Goal: Task Accomplishment & Management: Manage account settings

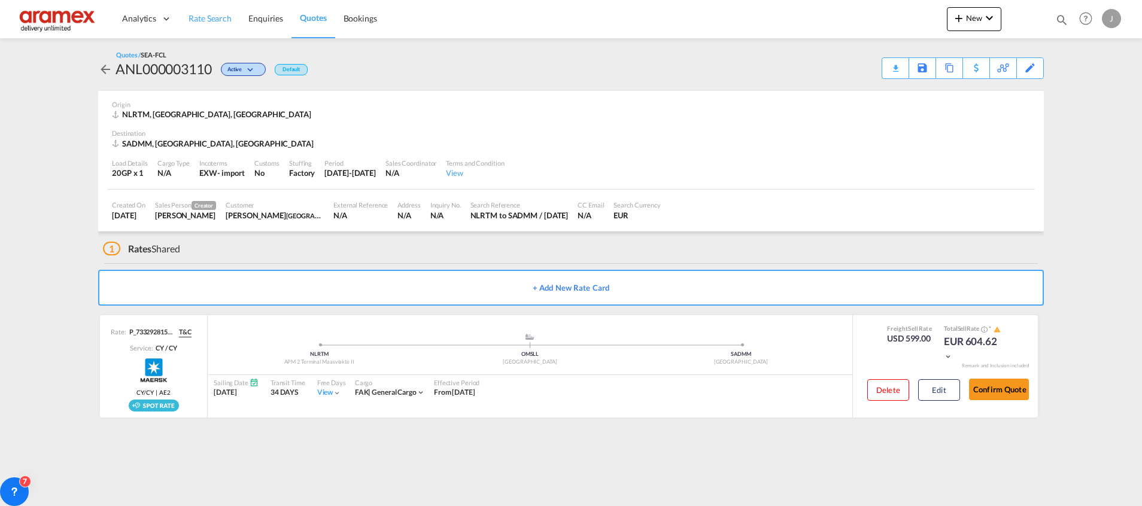
drag, startPoint x: 0, startPoint y: 0, endPoint x: 203, endPoint y: 38, distance: 206.4
click at [201, 16] on span "Rate Search" at bounding box center [210, 18] width 43 height 10
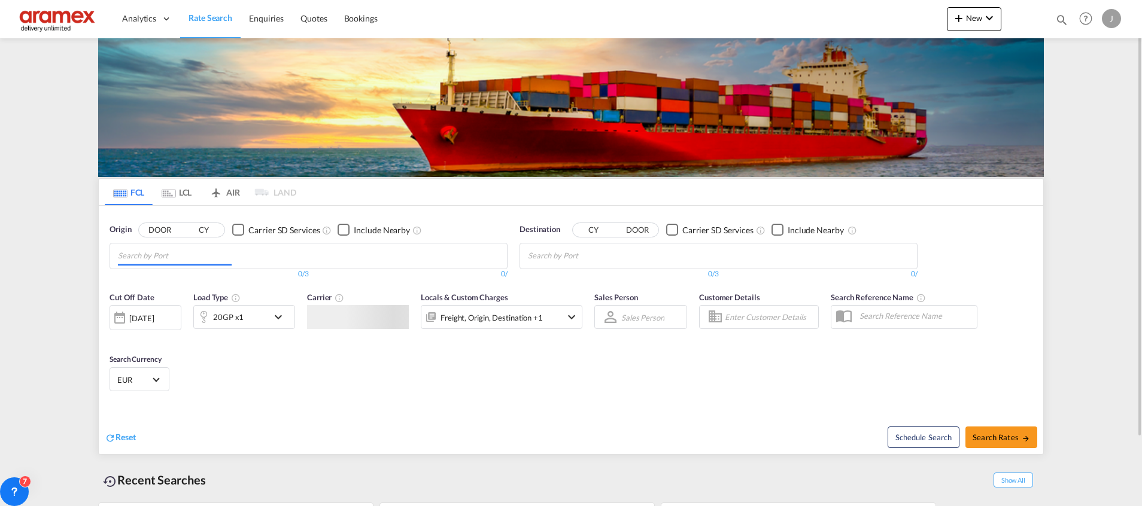
click at [187, 252] on input "Chips input." at bounding box center [175, 256] width 114 height 19
type input "AN"
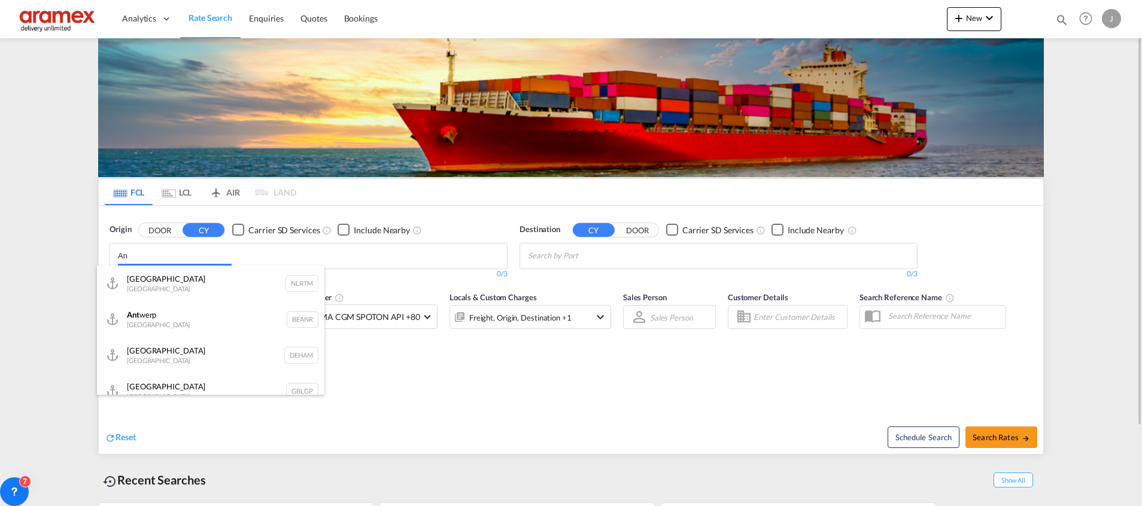
type input "A"
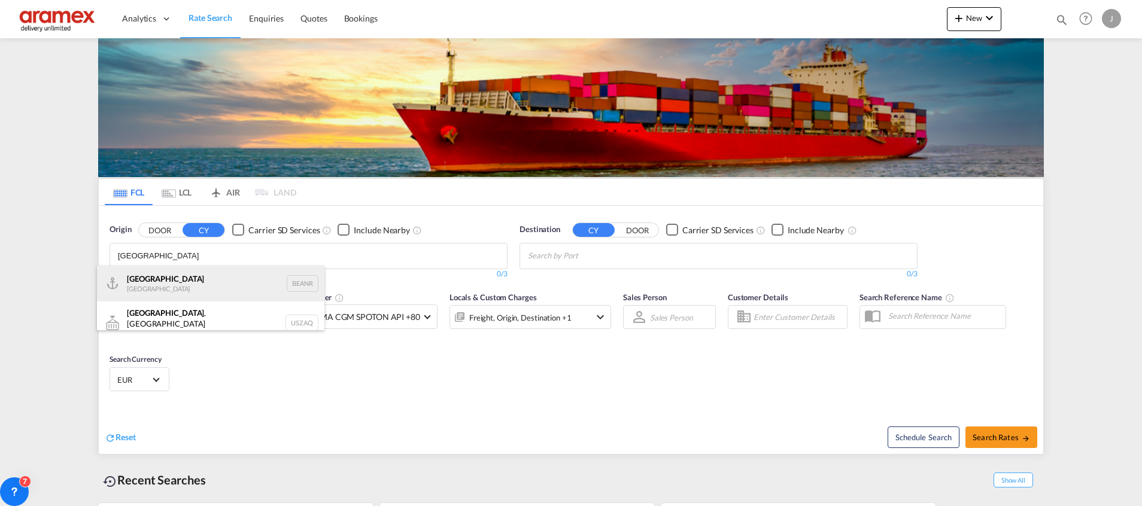
type input "[GEOGRAPHIC_DATA]"
click at [179, 283] on div "Antwerp [GEOGRAPHIC_DATA] BEANR" at bounding box center [211, 284] width 228 height 36
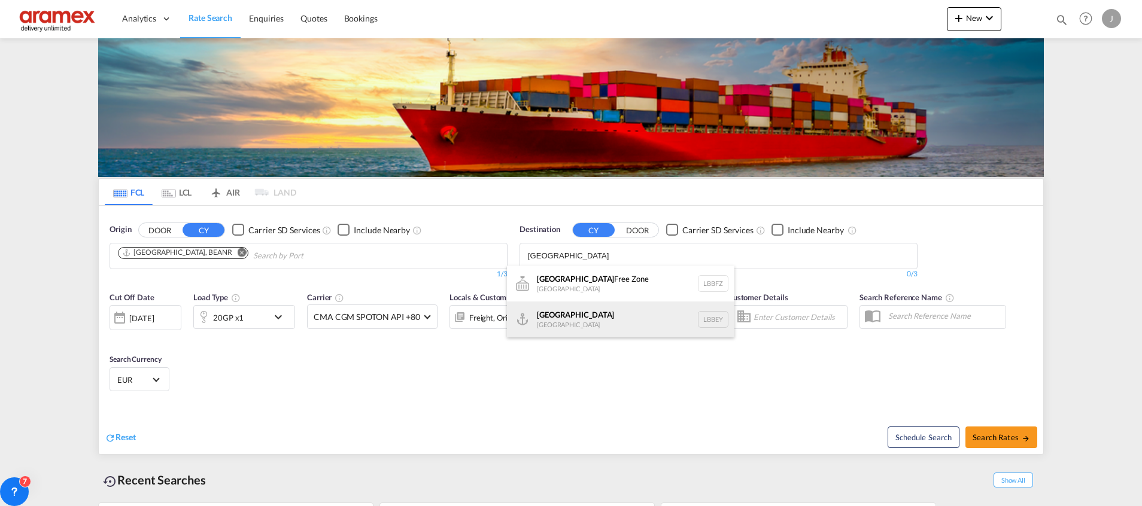
type input "[GEOGRAPHIC_DATA]"
click at [557, 313] on div "Beirut [GEOGRAPHIC_DATA] LBBEY" at bounding box center [621, 320] width 228 height 36
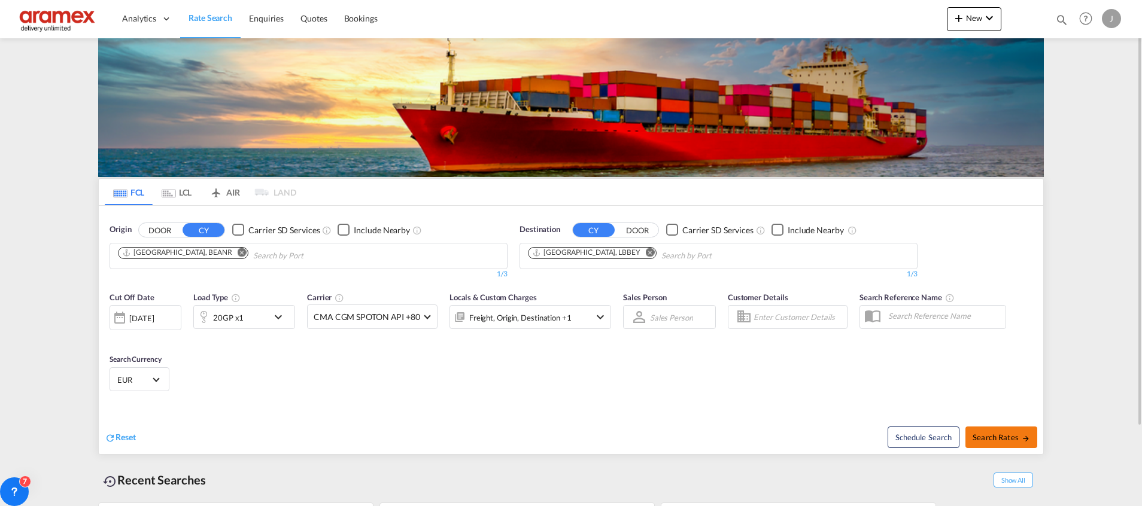
click at [986, 431] on button "Search Rates" at bounding box center [1002, 438] width 72 height 22
type input "BEANR to LBBEY / [DATE]"
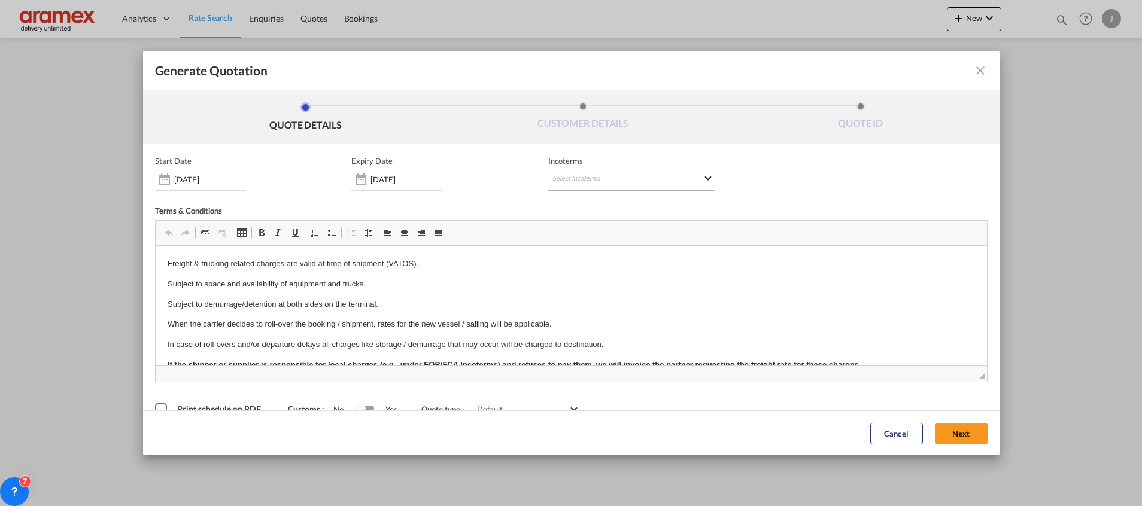
click at [574, 172] on md-select "Select Incoterms FCA - export Free Carrier FOB - export Free on Board CPT - imp…" at bounding box center [631, 180] width 166 height 22
click at [581, 205] on input "search" at bounding box center [605, 204] width 111 height 11
type input "exw"
click at [583, 229] on div "EXW - import" at bounding box center [610, 226] width 114 height 10
click at [941, 428] on button "Next" at bounding box center [961, 434] width 53 height 22
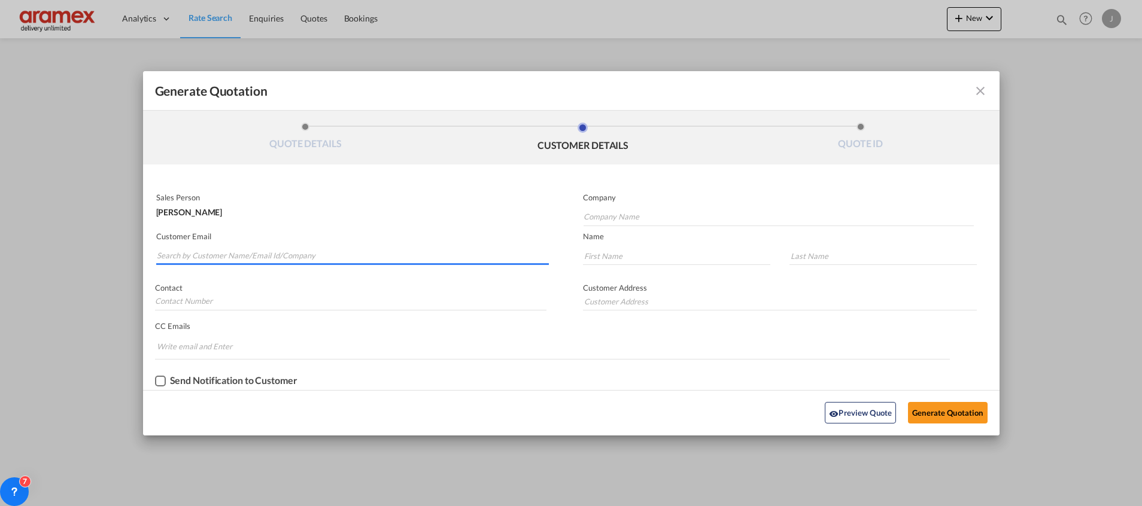
click at [207, 252] on input "Search by Customer Name/Email Id/Company" at bounding box center [353, 256] width 392 height 18
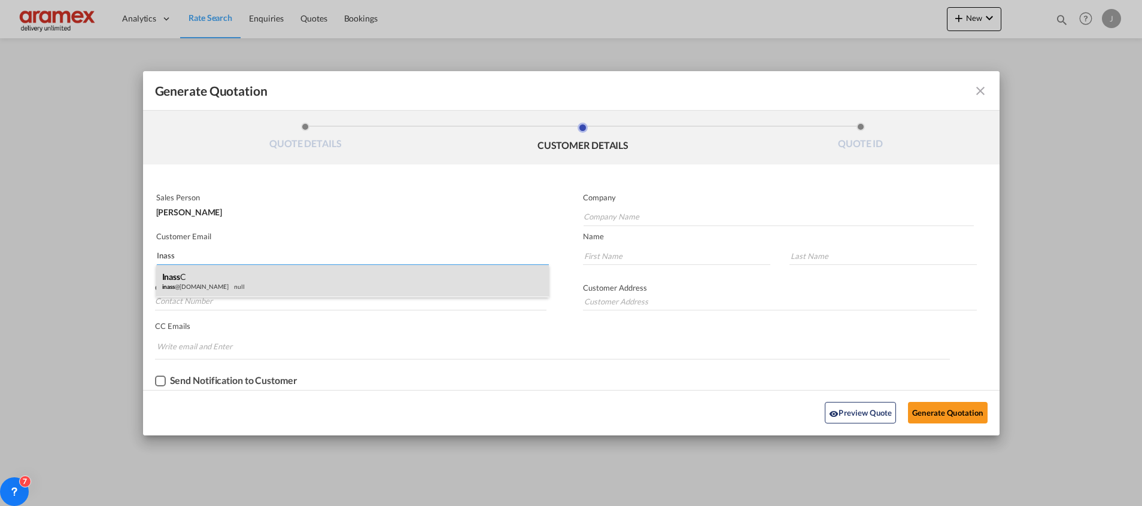
type input "Inass"
click at [218, 284] on div "Inass C inass @[DOMAIN_NAME] null" at bounding box center [352, 281] width 393 height 32
type input "Aramex Lebanon"
type input "[EMAIL_ADDRESS][DOMAIN_NAME]"
type input "Inass"
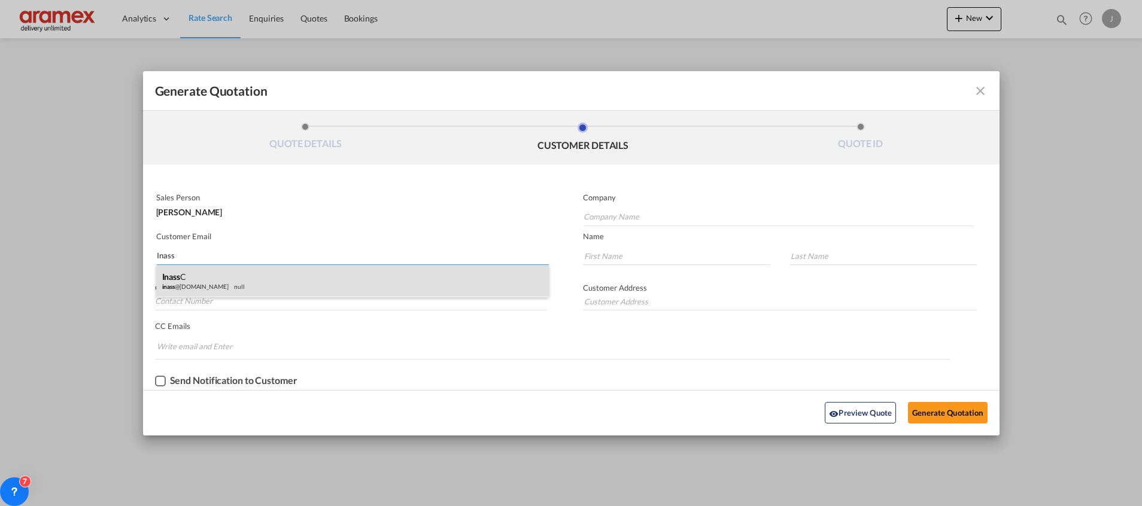
type input "C"
type input "[GEOGRAPHIC_DATA]"
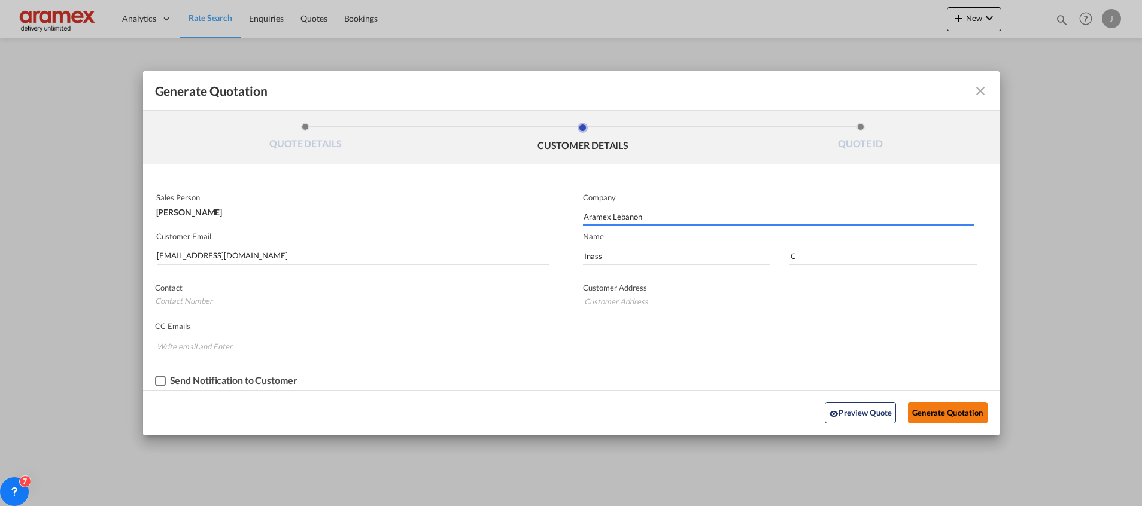
click at [948, 411] on button "Generate Quotation" at bounding box center [947, 413] width 79 height 22
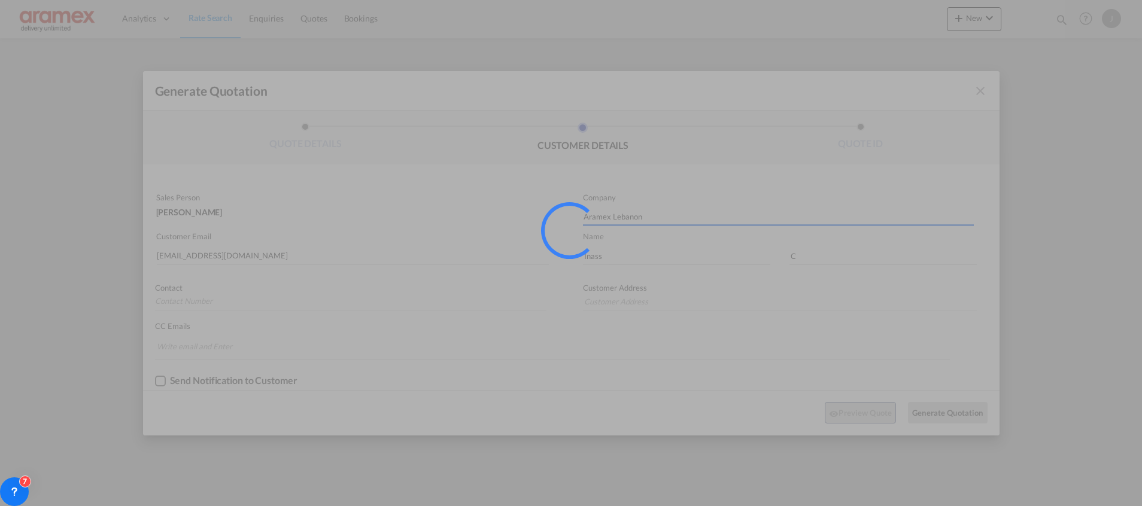
type input "[GEOGRAPHIC_DATA]"
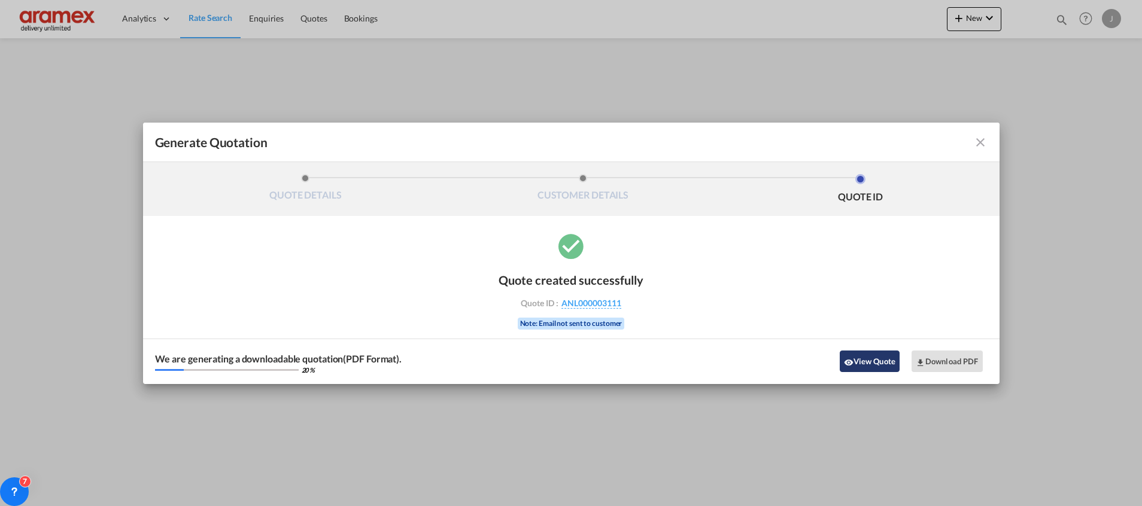
click at [863, 360] on button "View Quote" at bounding box center [870, 362] width 60 height 22
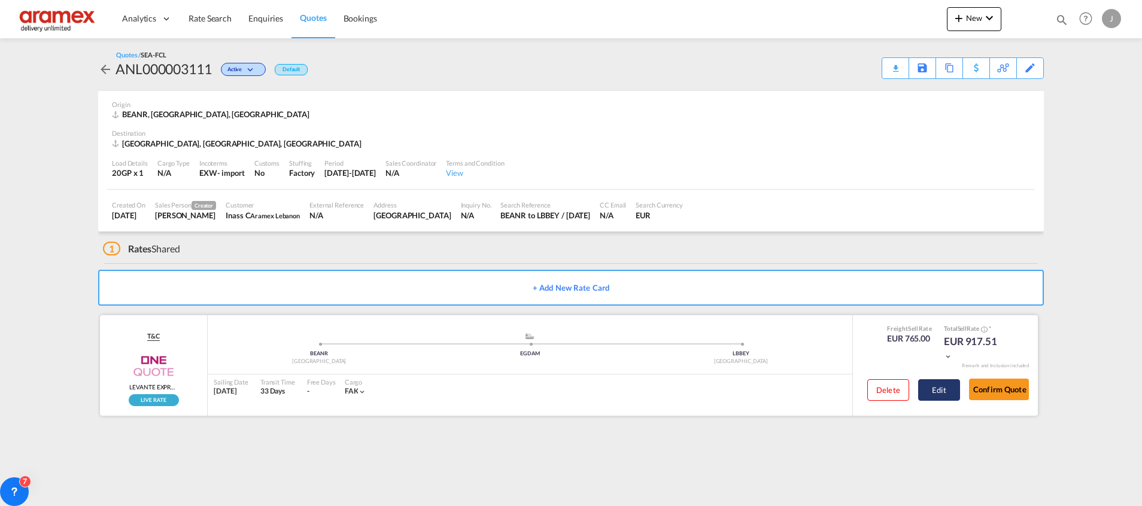
click at [941, 389] on button "Edit" at bounding box center [939, 391] width 42 height 22
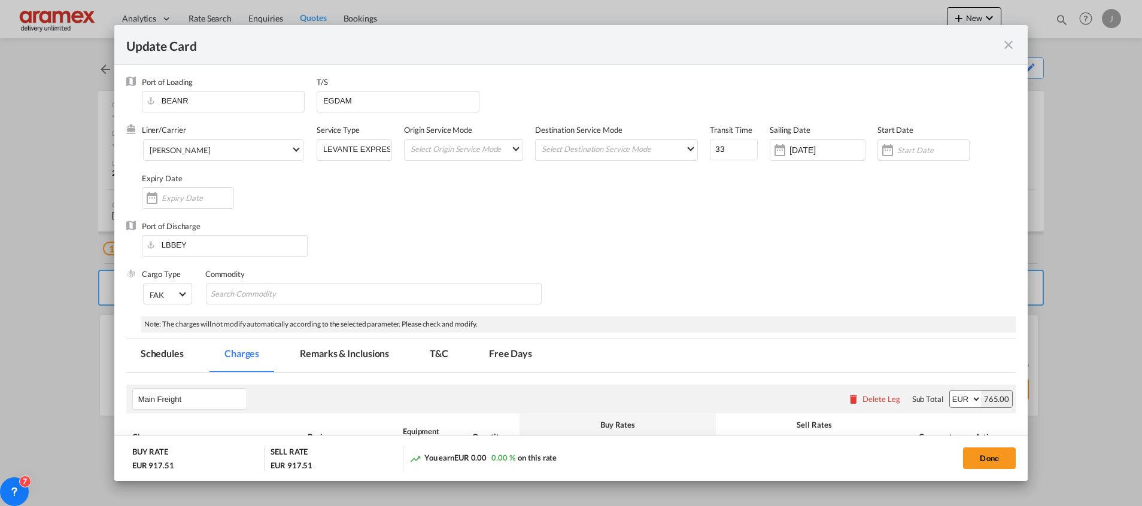
scroll to position [418, 0]
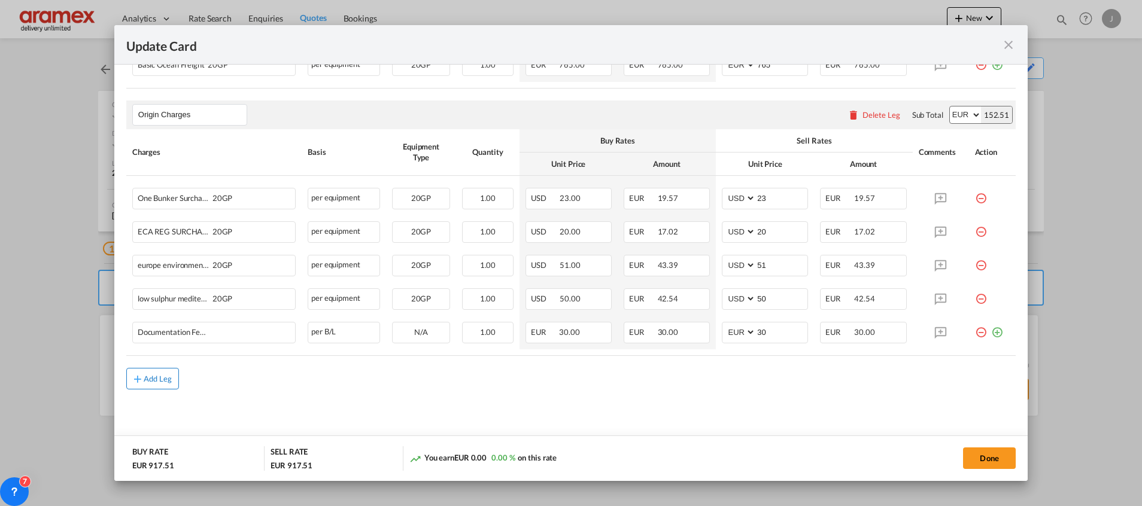
click at [151, 379] on div "Add Leg" at bounding box center [158, 378] width 29 height 7
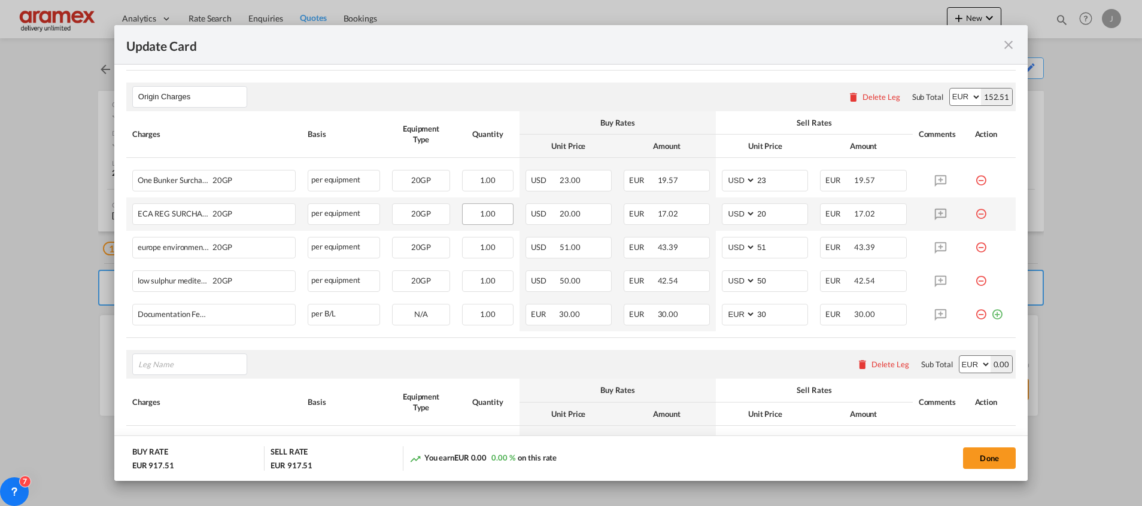
scroll to position [462, 0]
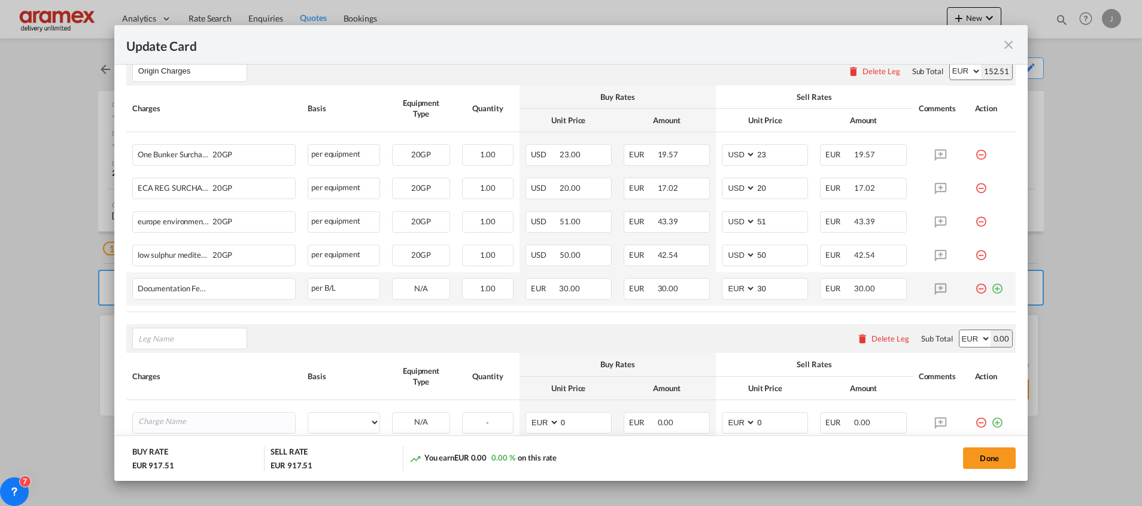
click at [991, 290] on md-icon "icon-plus-circle-outline green-400-fg" at bounding box center [997, 284] width 12 height 12
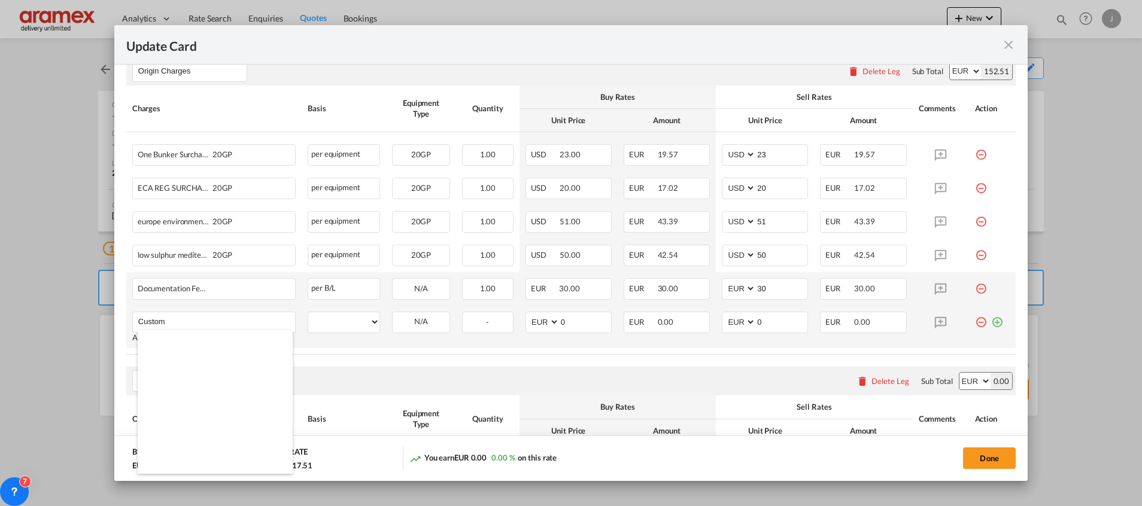
scroll to position [1527, 0]
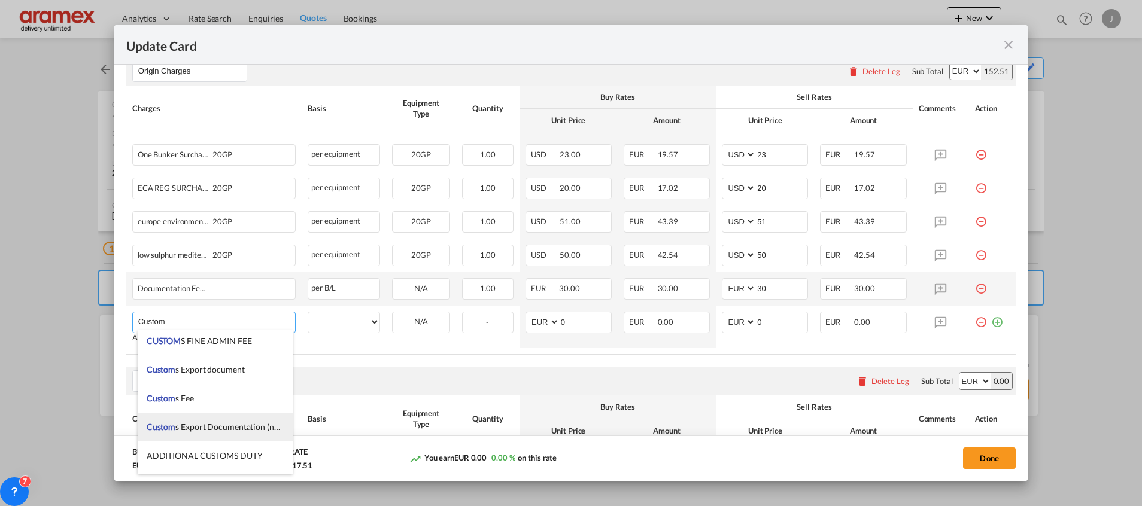
click at [230, 423] on span "Custom s Export Documentation (no cost, suggested sell)" at bounding box center [249, 427] width 205 height 10
type input "Customs Export Documentation (no cost, suggested sell)"
select select "per shipment"
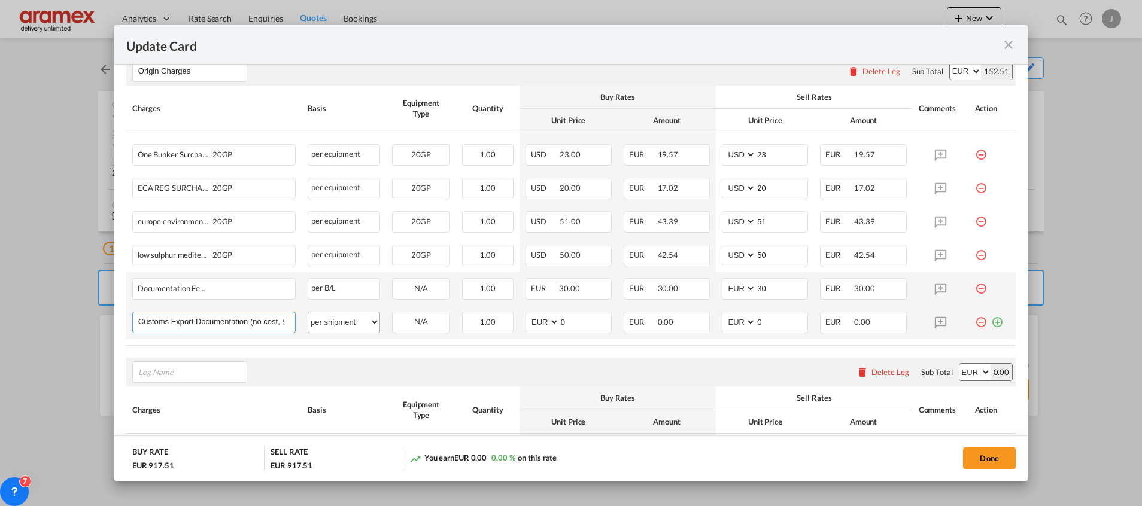
scroll to position [0, 54]
drag, startPoint x: 292, startPoint y: 319, endPoint x: 372, endPoint y: 323, distance: 79.7
click at [372, 323] on tr "Customs Export Documentation (no cost, suggested sell) Please Enter User Define…" at bounding box center [571, 323] width 890 height 34
drag, startPoint x: 567, startPoint y: 321, endPoint x: 529, endPoint y: 321, distance: 37.7
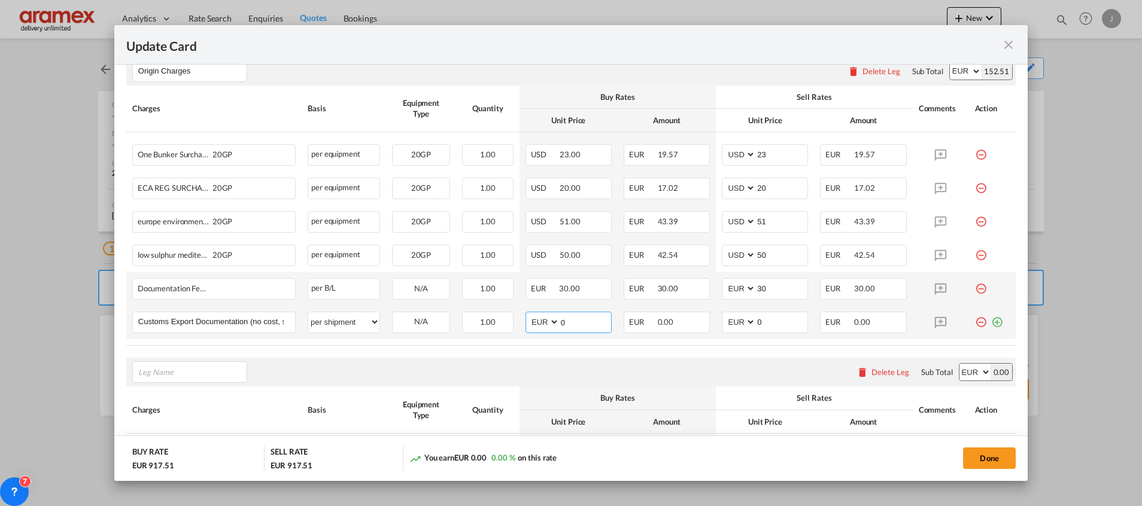
click at [529, 321] on md-input-container "AED AFN ALL AMD ANG AOA ARS AUD AWG AZN BAM BBD BDT BGN BHD BIF BMD BND BOB BRL…" at bounding box center [569, 323] width 86 height 22
type input "65"
drag, startPoint x: 782, startPoint y: 321, endPoint x: 696, endPoint y: 320, distance: 86.8
click at [696, 320] on tr "Customs Export Documentation (no cost, suggested sell) Please Enter User Define…" at bounding box center [571, 323] width 890 height 34
type input "65"
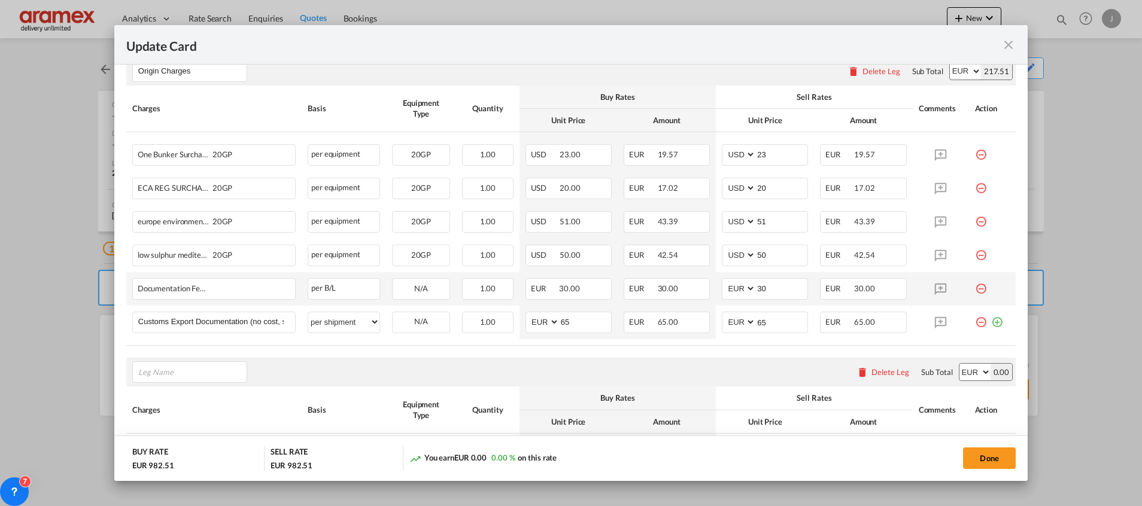
click at [540, 363] on div "Please enter leg name Leg Name Already Exists Delete Leg Sub Total AED AFN ALL …" at bounding box center [571, 372] width 890 height 29
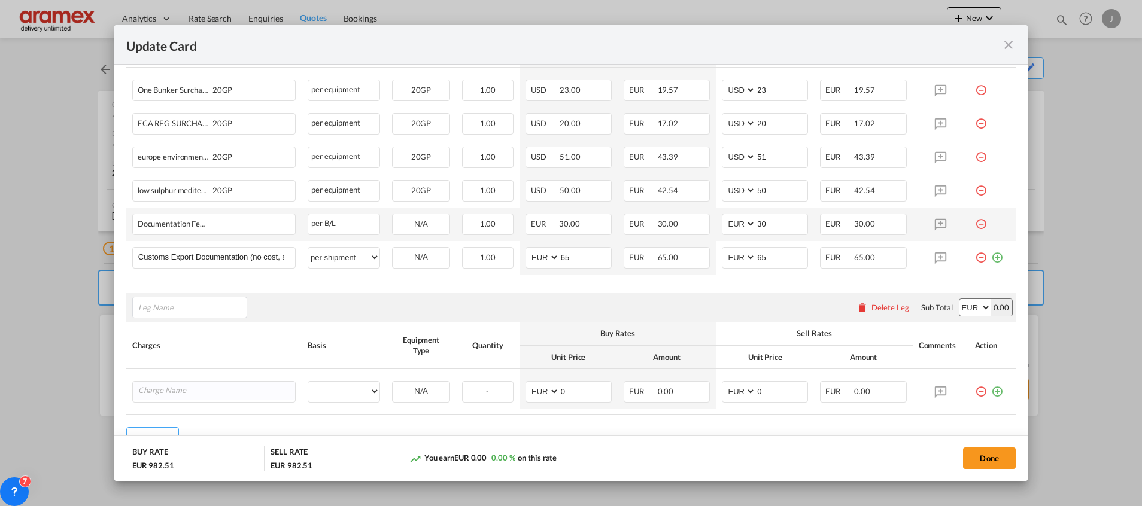
scroll to position [586, 0]
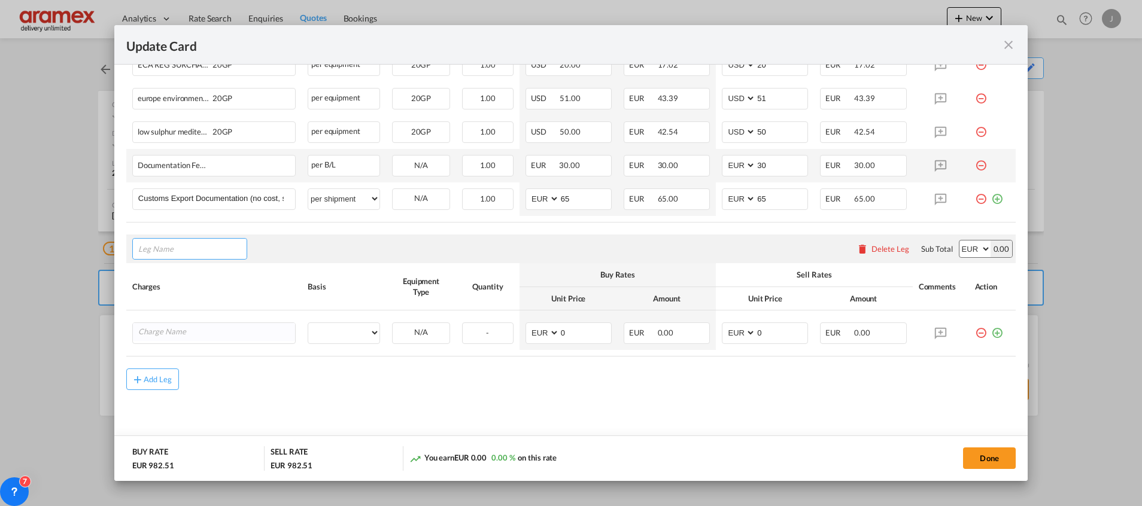
click at [220, 252] on input "Leg Name" at bounding box center [192, 249] width 108 height 18
click at [208, 277] on span "Trans port at Origin" at bounding box center [182, 276] width 70 height 10
type input "Transport at Origin"
click at [216, 326] on input "Charge Name" at bounding box center [216, 332] width 157 height 18
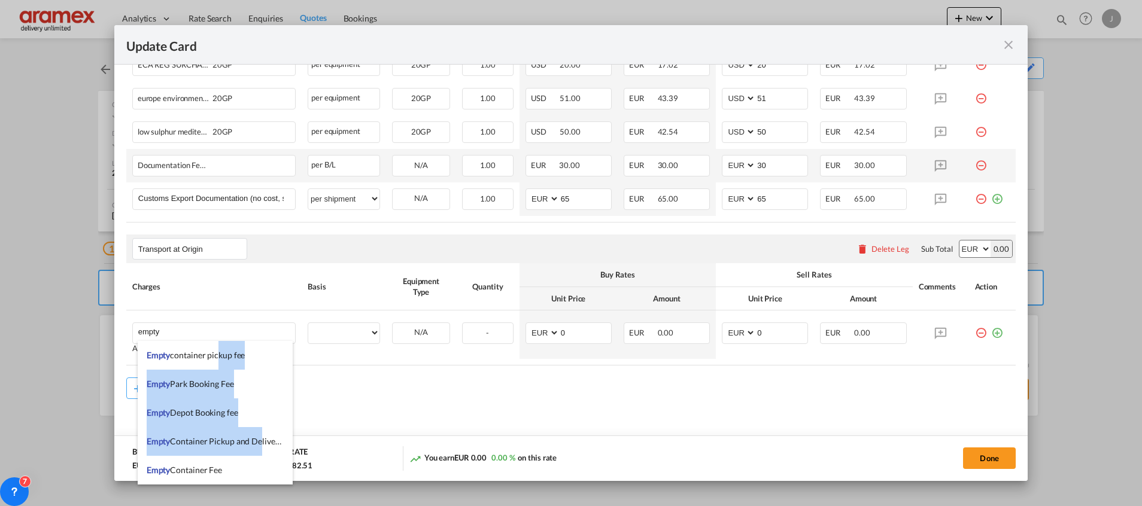
drag, startPoint x: 216, startPoint y: 350, endPoint x: 257, endPoint y: 438, distance: 96.4
click at [259, 447] on ul "Empty container pickup fee Empty Park Booking Fee Empty Depot Booking fee Empty…" at bounding box center [215, 456] width 155 height 230
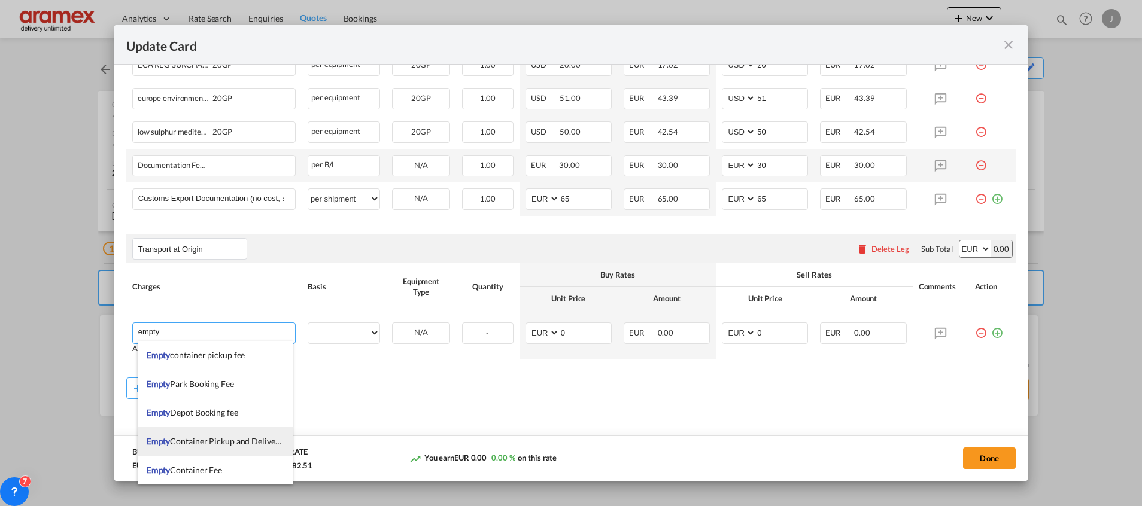
click at [257, 437] on span "Empty Container Pickup and Delivery Charge" at bounding box center [229, 441] width 165 height 10
type input "Empty Container Pickup and Delivery Charge"
select select "per equipment"
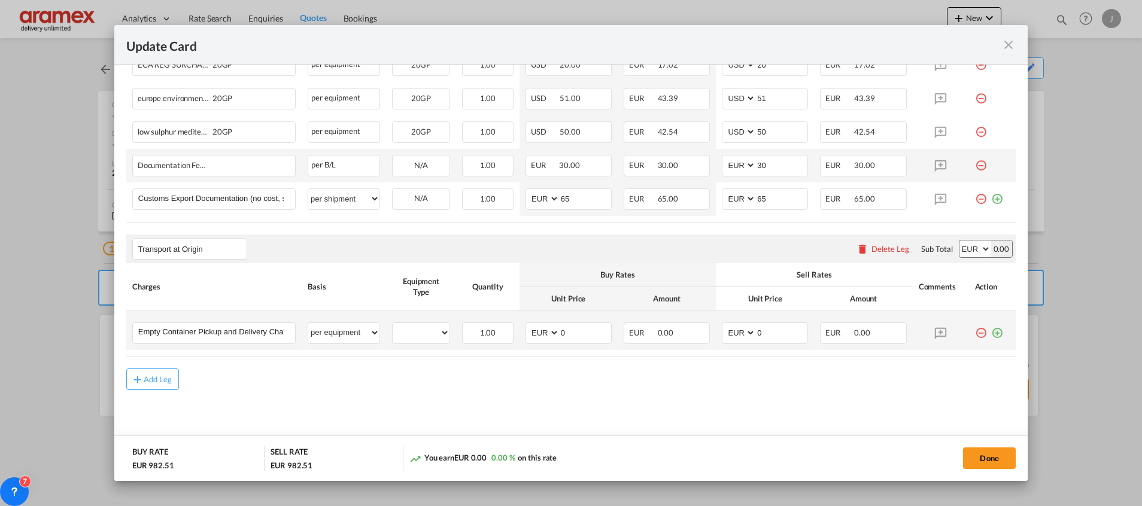
click at [991, 334] on md-icon "icon-plus-circle-outline green-400-fg" at bounding box center [997, 329] width 12 height 12
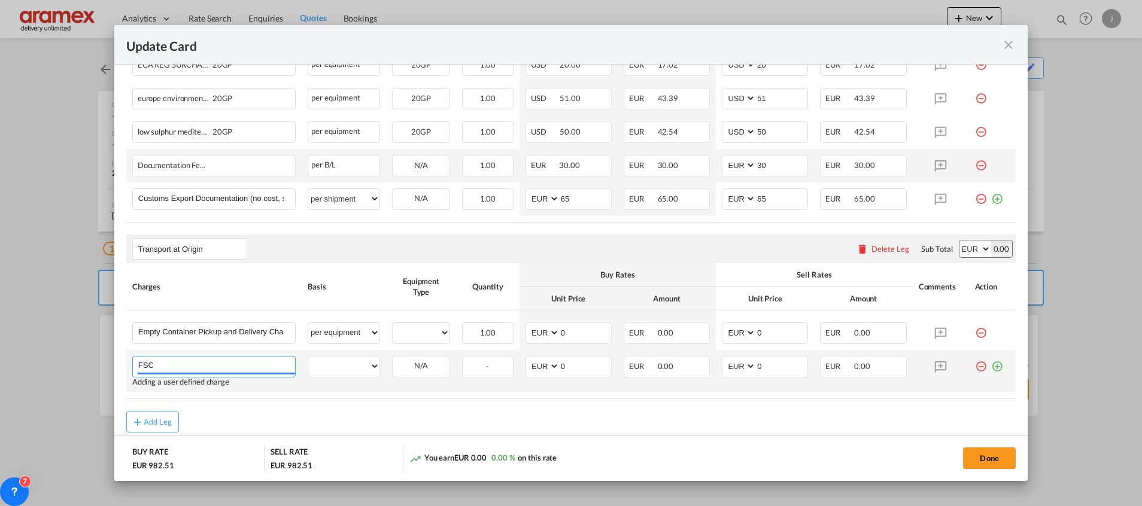
type input "FSC"
click at [991, 366] on md-icon "icon-plus-circle-outline green-400-fg" at bounding box center [997, 362] width 12 height 12
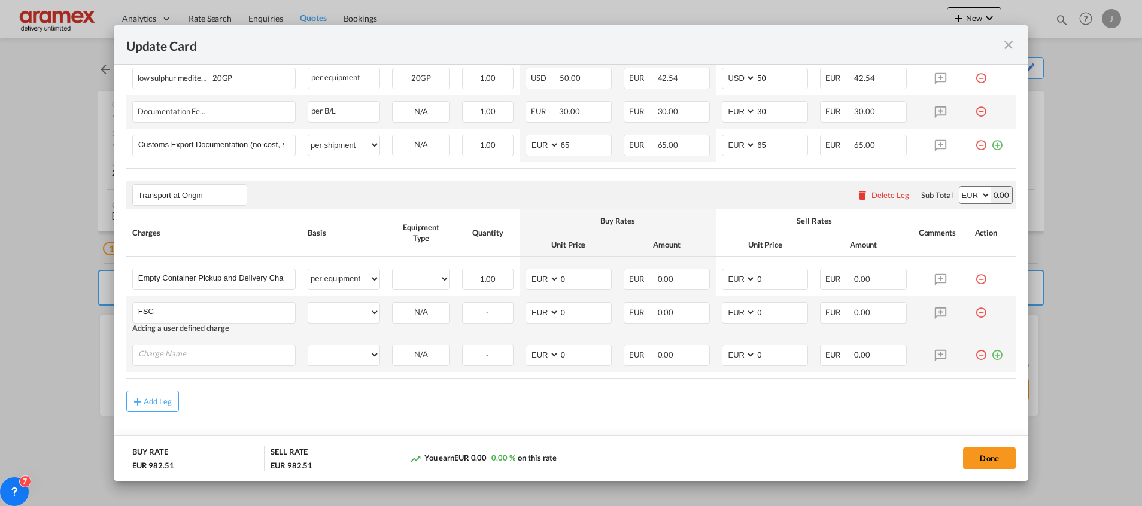
scroll to position [662, 0]
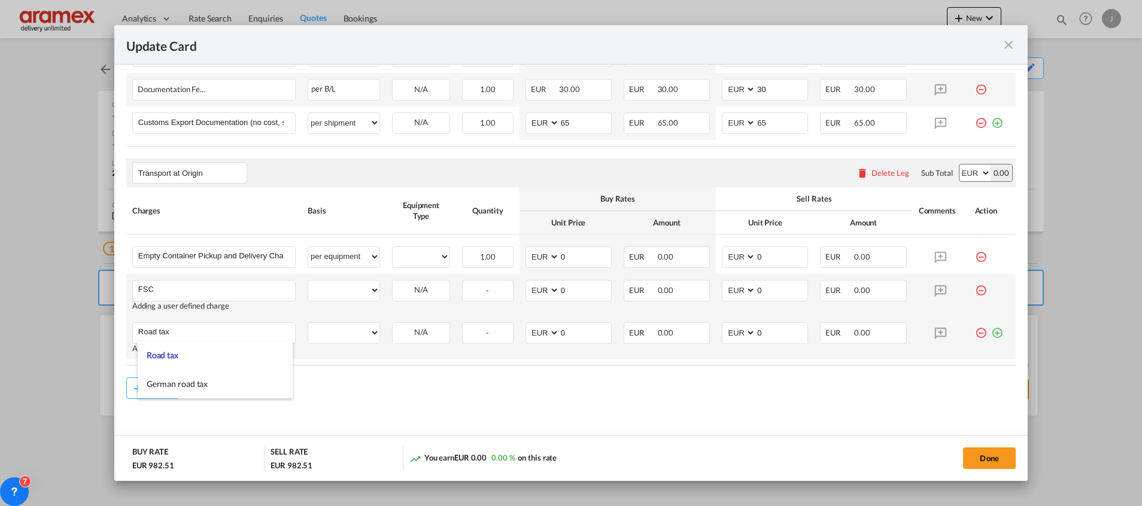
type input "Road tax"
click at [991, 334] on md-icon "icon-plus-circle-outline green-400-fg" at bounding box center [997, 329] width 12 height 12
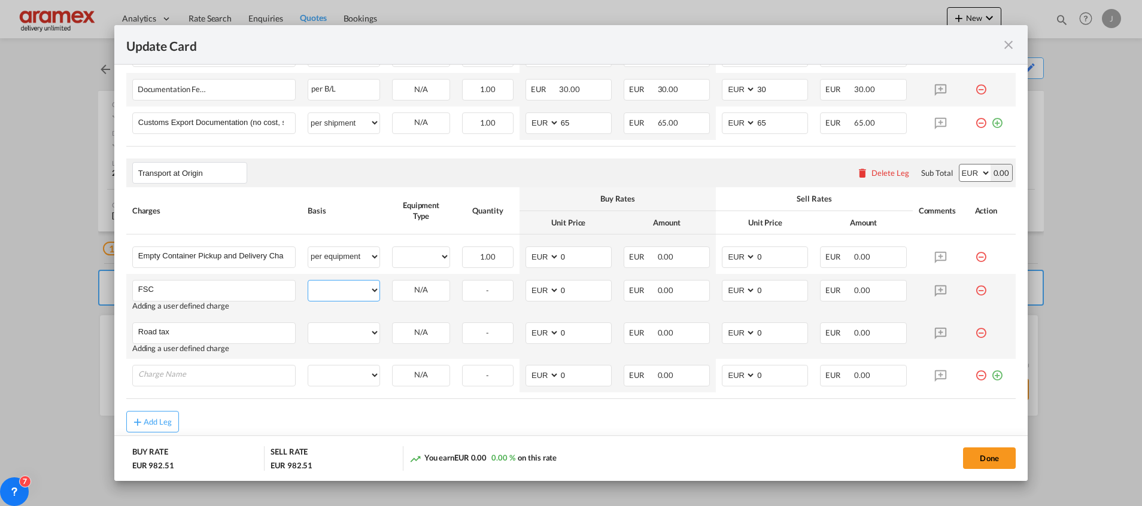
click at [345, 293] on select "per equipment per container per B/L per shipping bill per shipment % on pickup …" at bounding box center [343, 290] width 71 height 19
select select "per equipment"
click at [308, 281] on select "per equipment per container per B/L per shipping bill per shipment % on pickup …" at bounding box center [343, 290] width 71 height 19
drag, startPoint x: 339, startPoint y: 338, endPoint x: 339, endPoint y: 323, distance: 14.4
click at [339, 338] on select "per equipment per container per B/L per shipping bill per shipment % on pickup …" at bounding box center [343, 332] width 71 height 19
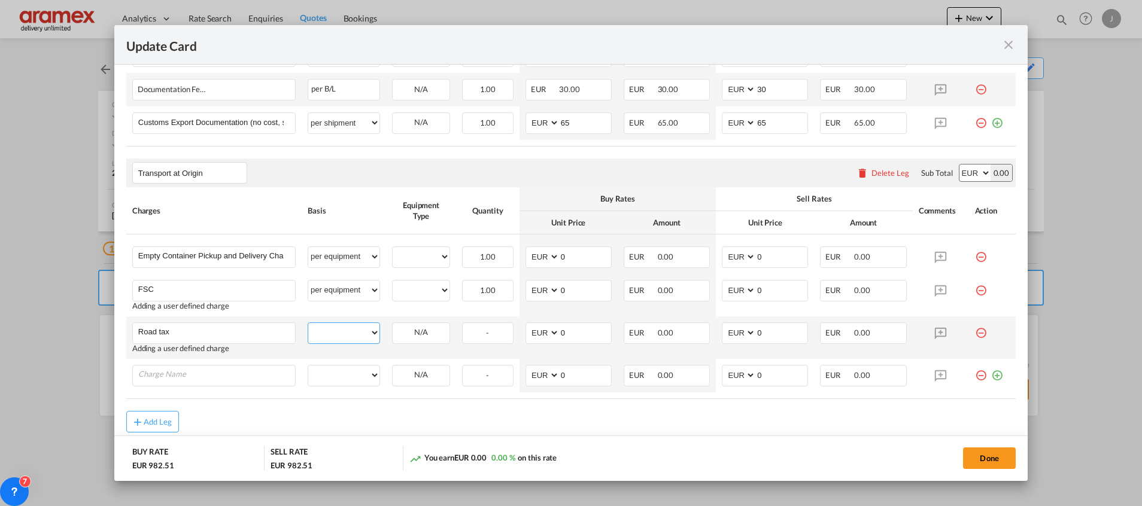
select select "per equipment"
click at [308, 323] on select "per equipment per container per B/L per shipping bill per shipment % on pickup …" at bounding box center [343, 332] width 71 height 19
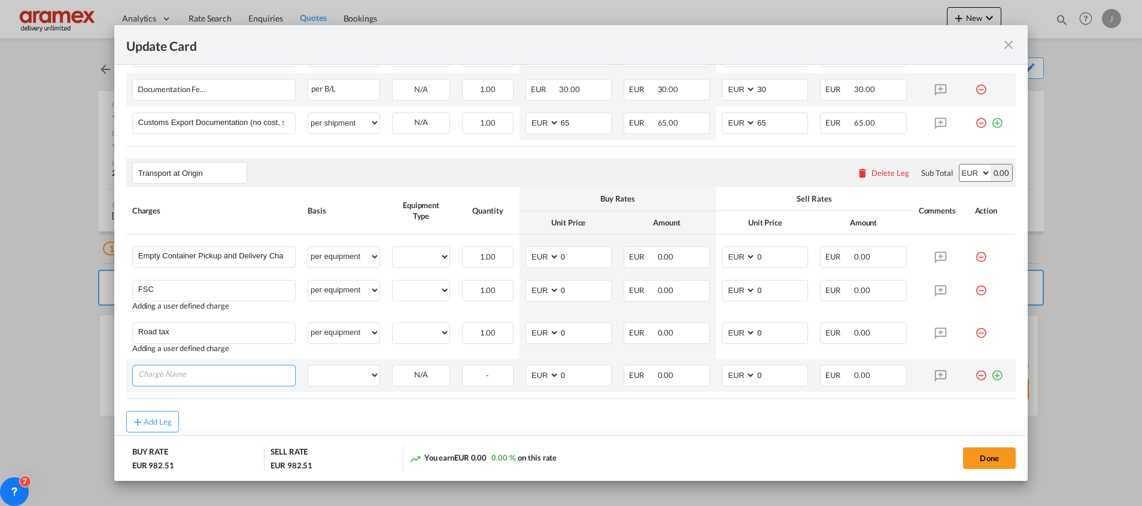
click at [202, 375] on input "Charge Name" at bounding box center [216, 375] width 157 height 18
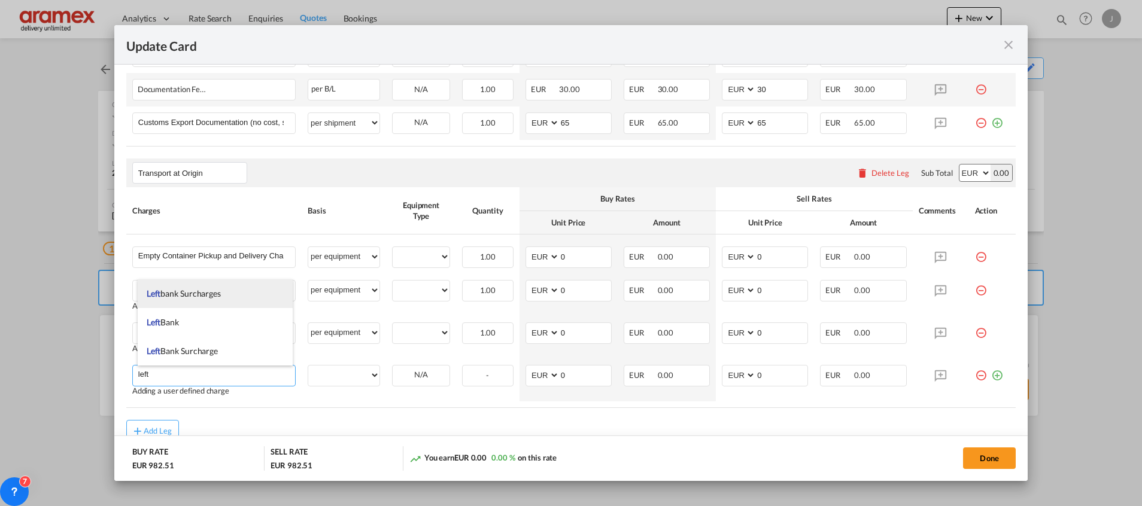
click at [204, 289] on span "Left bank Surcharges" at bounding box center [184, 294] width 74 height 10
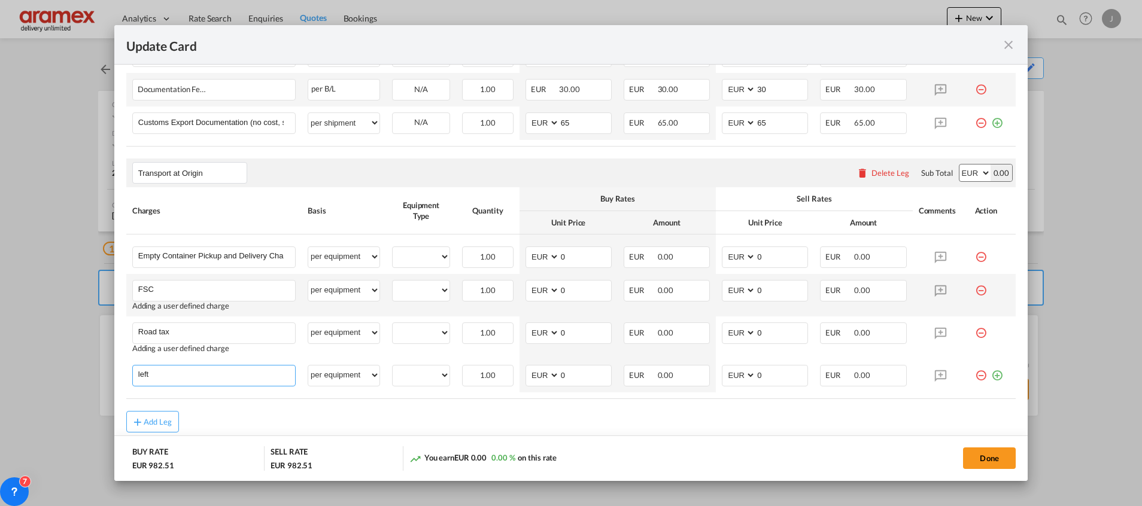
type input "Leftbank Surcharges"
select select "per equipment"
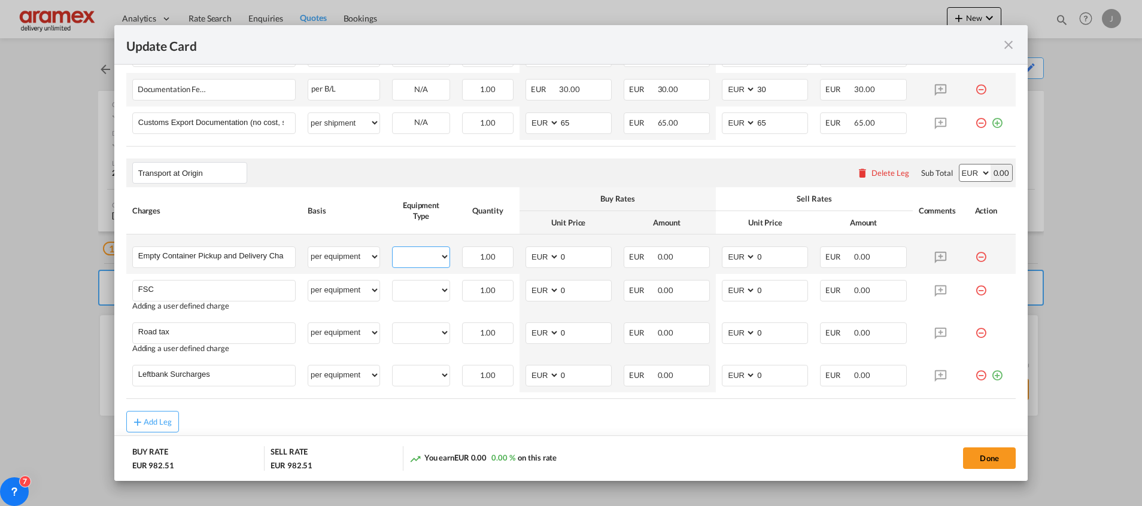
drag, startPoint x: 415, startPoint y: 256, endPoint x: 415, endPoint y: 264, distance: 8.4
click at [415, 256] on select "20GP" at bounding box center [421, 257] width 57 height 16
select select "20GP"
click at [393, 249] on select "20GP" at bounding box center [421, 257] width 57 height 16
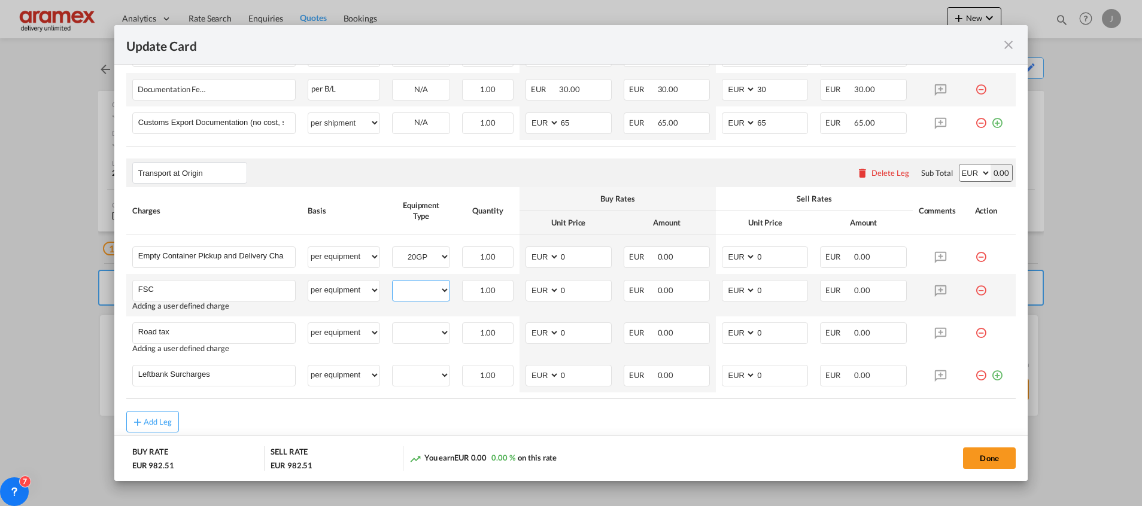
click at [414, 295] on select "20GP" at bounding box center [421, 291] width 57 height 16
select select "20GP"
click at [393, 283] on select "20GP" at bounding box center [421, 291] width 57 height 16
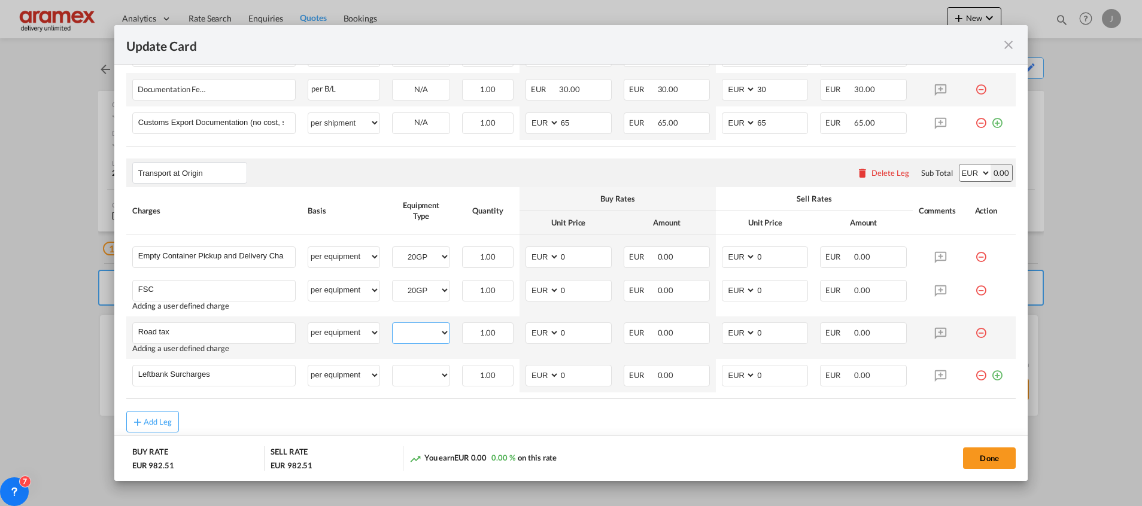
click at [415, 332] on select "20GP" at bounding box center [421, 333] width 57 height 16
select select "20GP"
click at [393, 325] on select "20GP" at bounding box center [421, 333] width 57 height 16
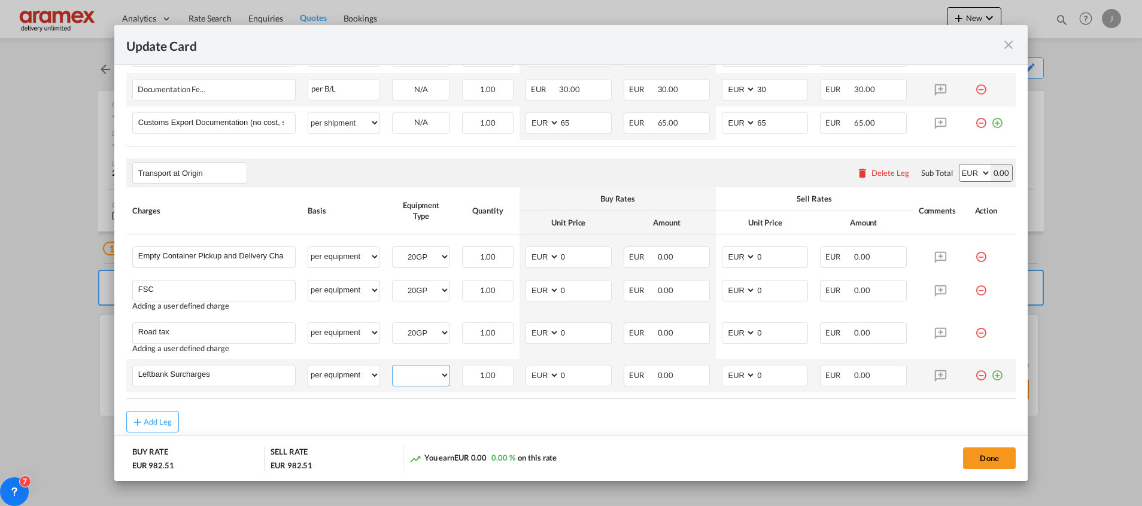
drag, startPoint x: 419, startPoint y: 376, endPoint x: 419, endPoint y: 386, distance: 9.6
click at [419, 376] on select "20GP" at bounding box center [421, 376] width 57 height 16
select select "20GP"
click at [393, 368] on select "20GP" at bounding box center [421, 376] width 57 height 16
click at [496, 415] on div "Add Leg" at bounding box center [571, 422] width 890 height 22
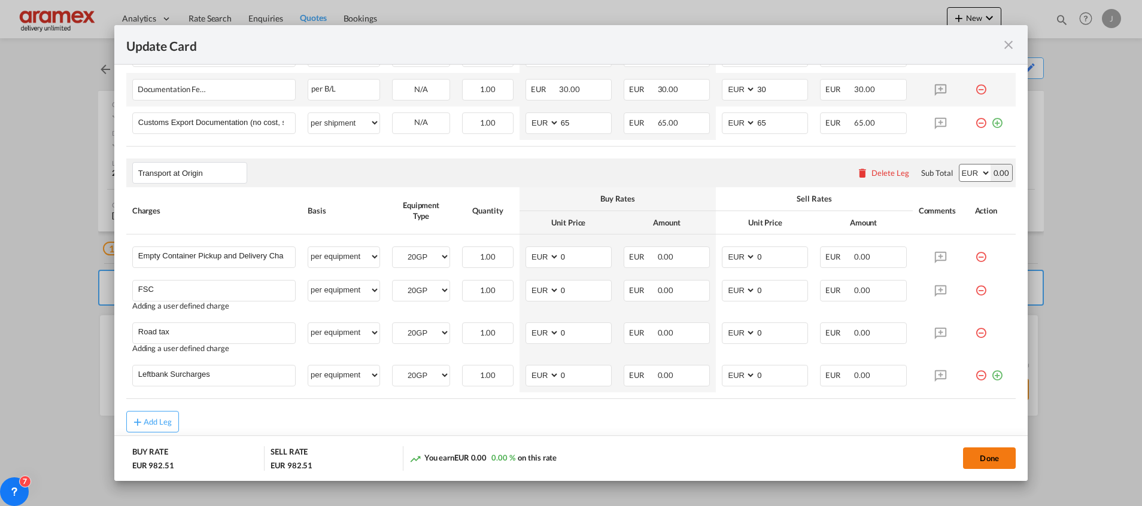
click at [992, 462] on button "Done" at bounding box center [989, 459] width 53 height 22
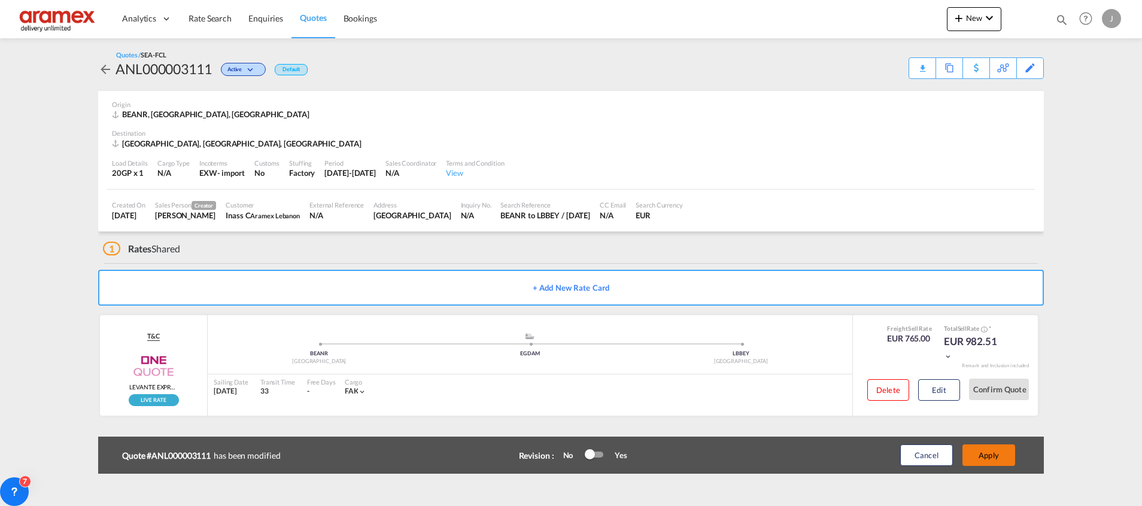
click at [992, 459] on button "Apply" at bounding box center [989, 456] width 53 height 22
